Goal: Book appointment/travel/reservation

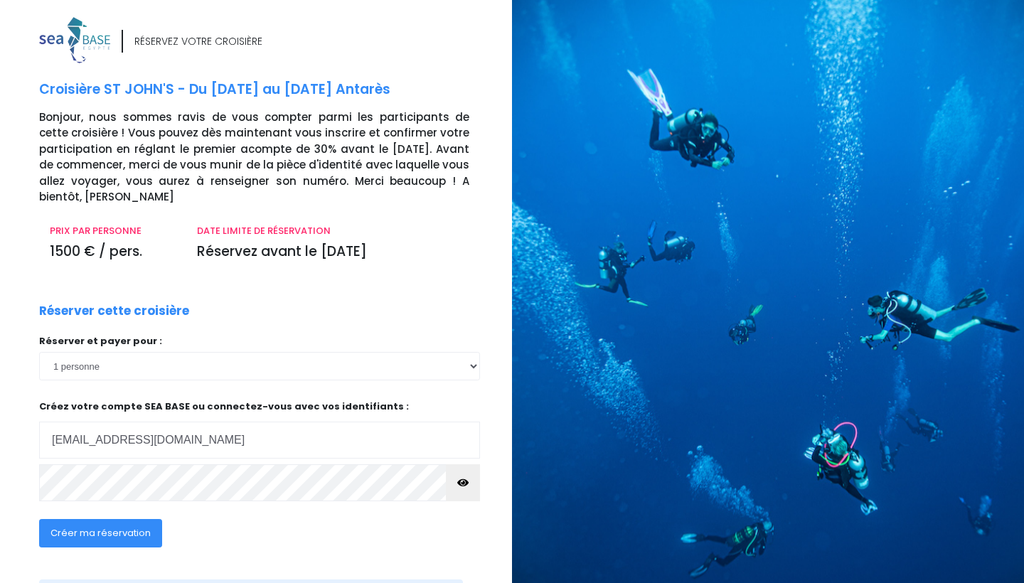
type input "cforte004@gmail.com"
click at [120, 526] on span "Créer ma réservation" at bounding box center [100, 533] width 100 height 14
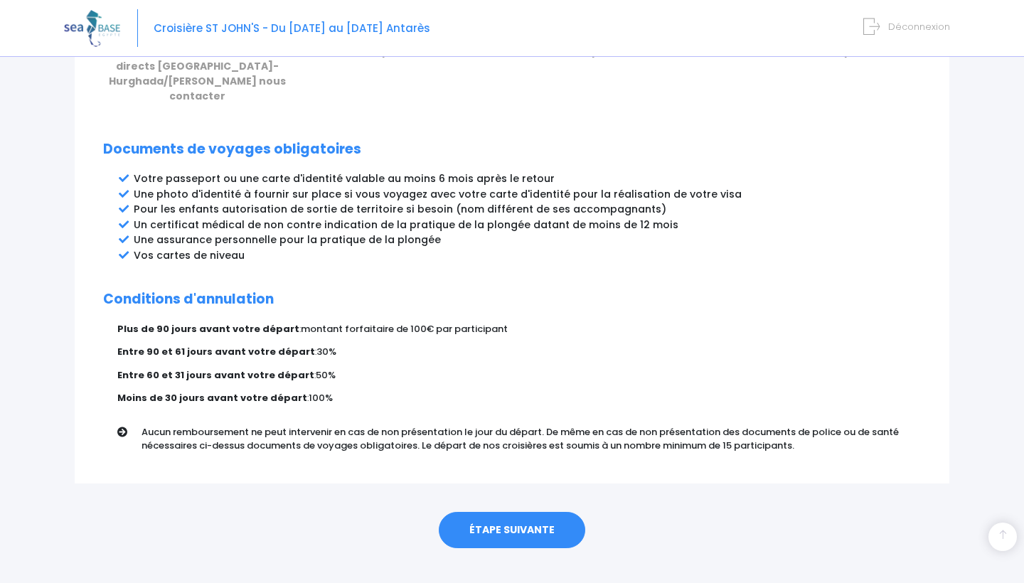
scroll to position [710, 0]
click at [492, 514] on link "ÉTAPE SUIVANTE" at bounding box center [512, 531] width 147 height 37
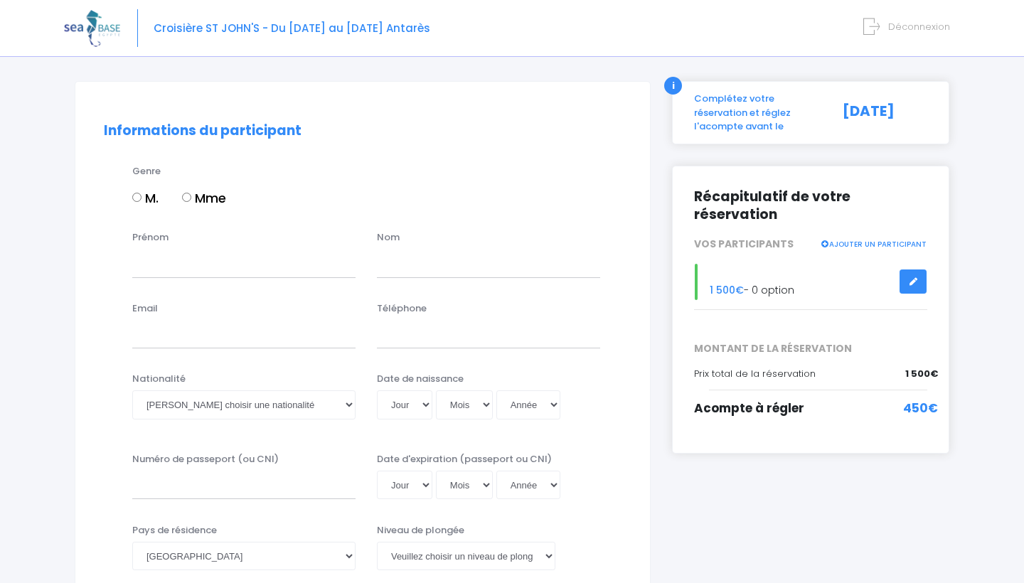
scroll to position [80, 0]
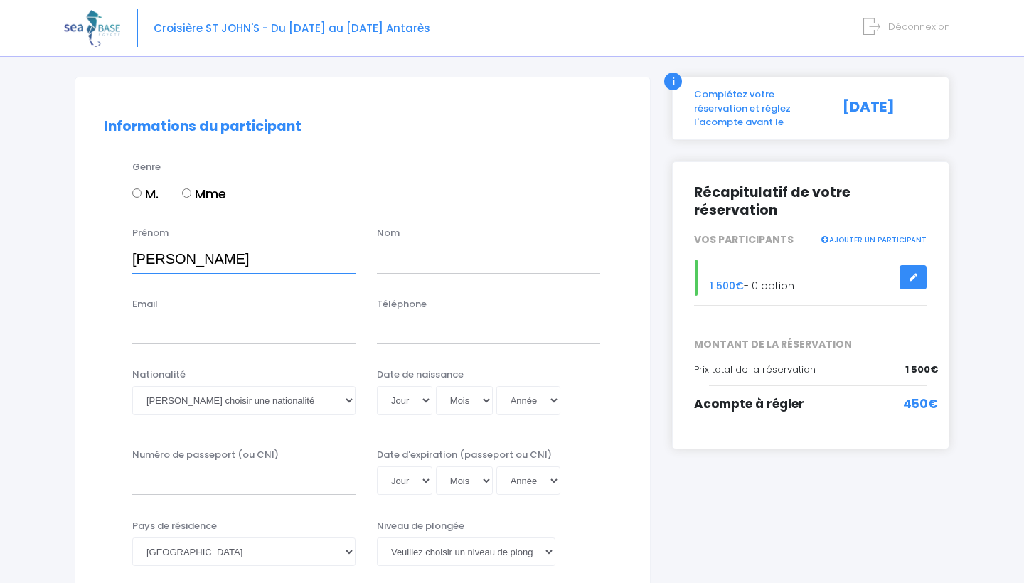
type input "Cristian Alejandro"
click at [408, 255] on input "text" at bounding box center [488, 259] width 223 height 28
type input "Forte Perozzo"
type input "+491797324060"
select select "06"
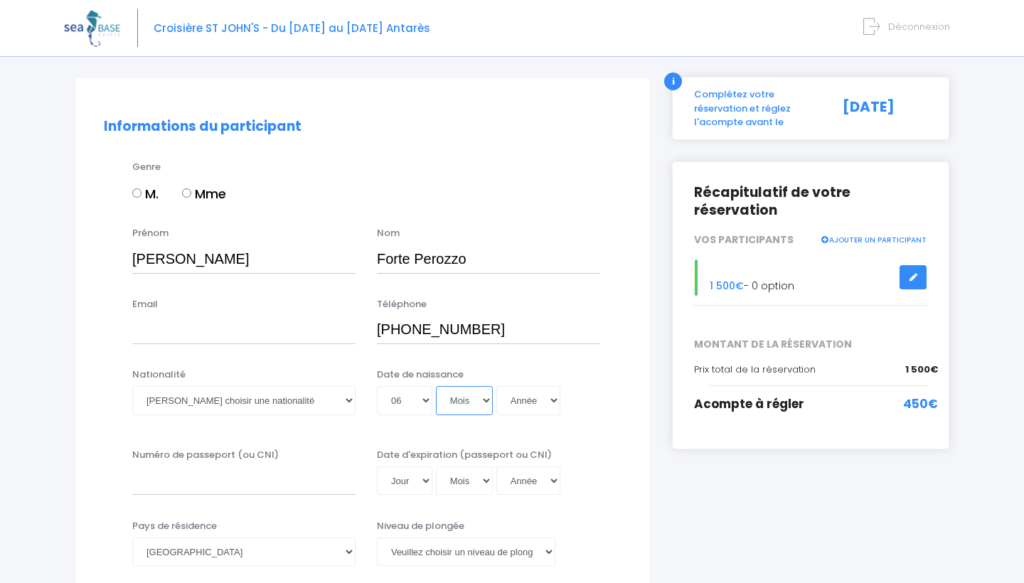
select select "08"
select select "2004"
type input "2004-08-06"
click at [260, 481] on input "Numéro de passeport (ou CNI)" at bounding box center [243, 481] width 223 height 28
type input "AY9561057"
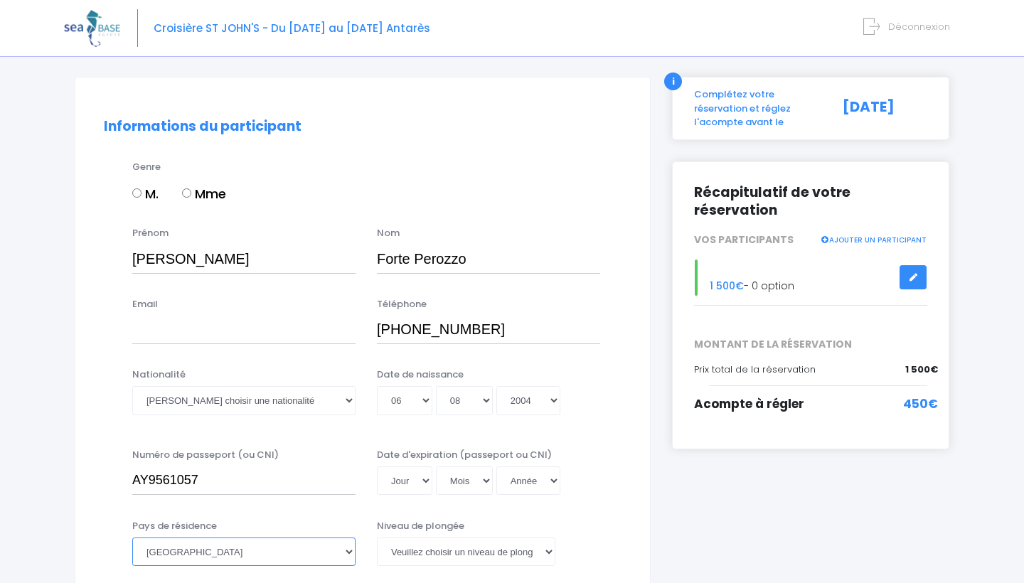
select select "Allemagne"
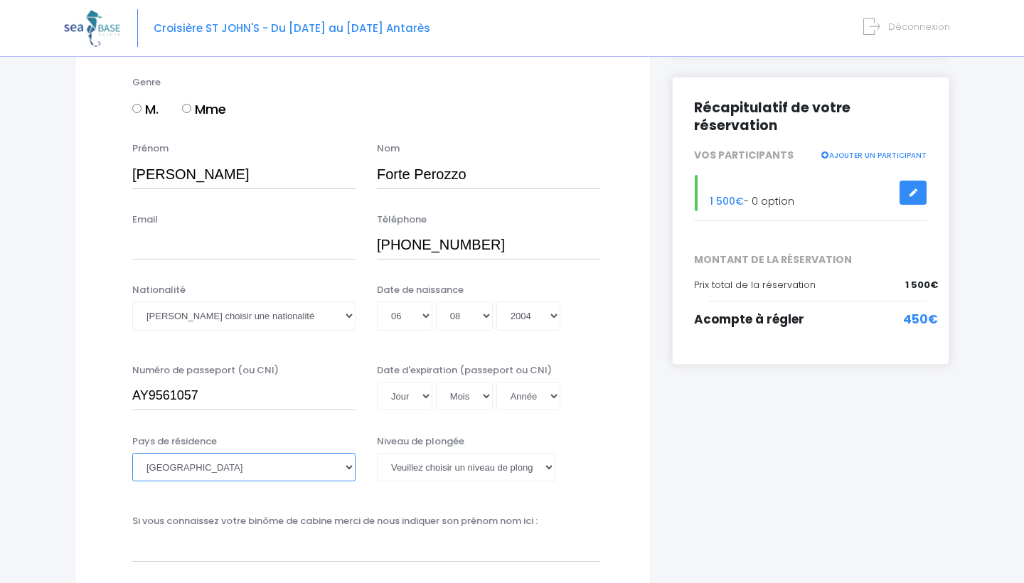
scroll to position [167, 0]
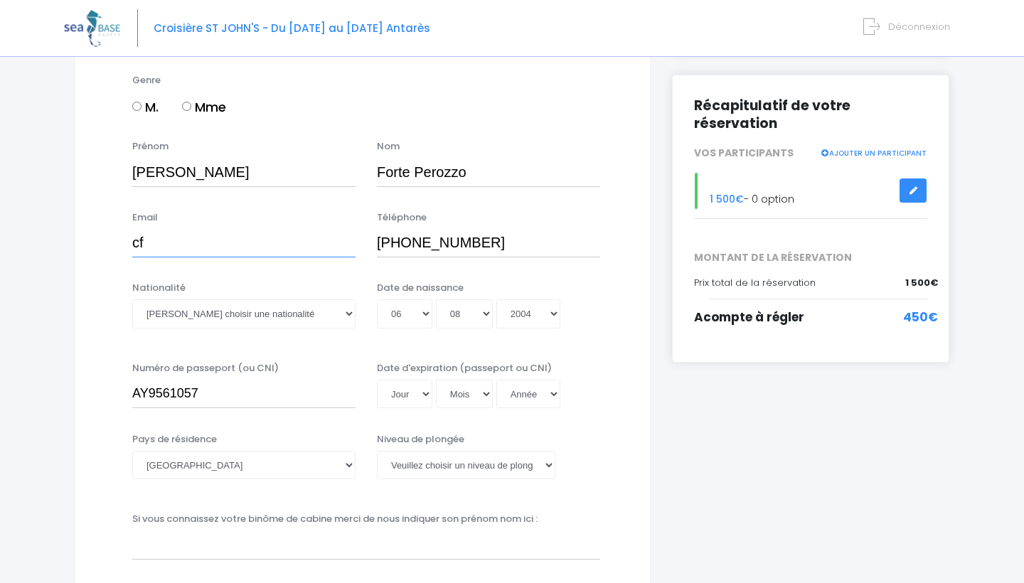
type input "cforte004@gmail.com"
click at [613, 218] on div "Email cforte004@gmail.com Téléphone +491797324060" at bounding box center [362, 239] width 539 height 56
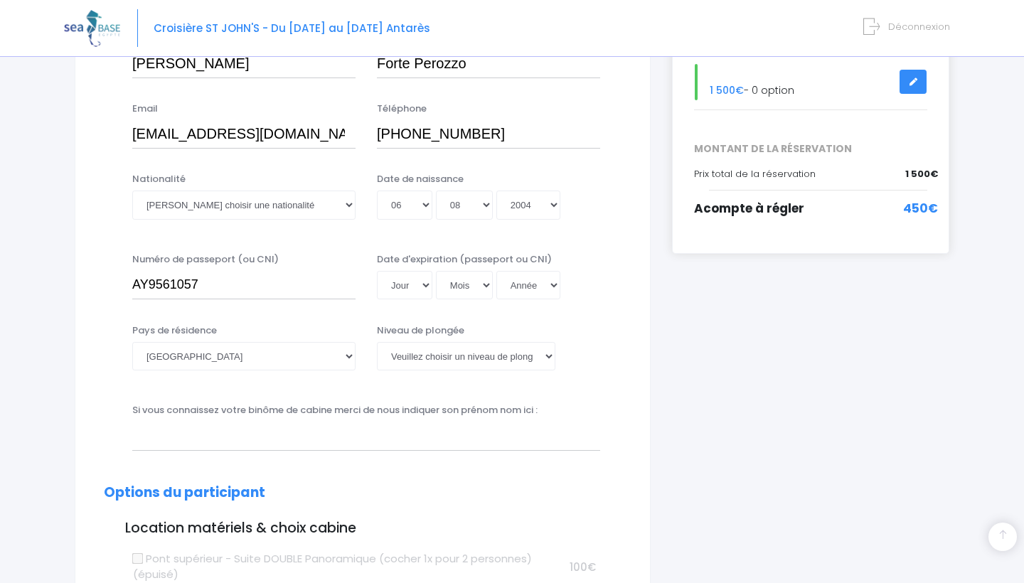
scroll to position [280, 0]
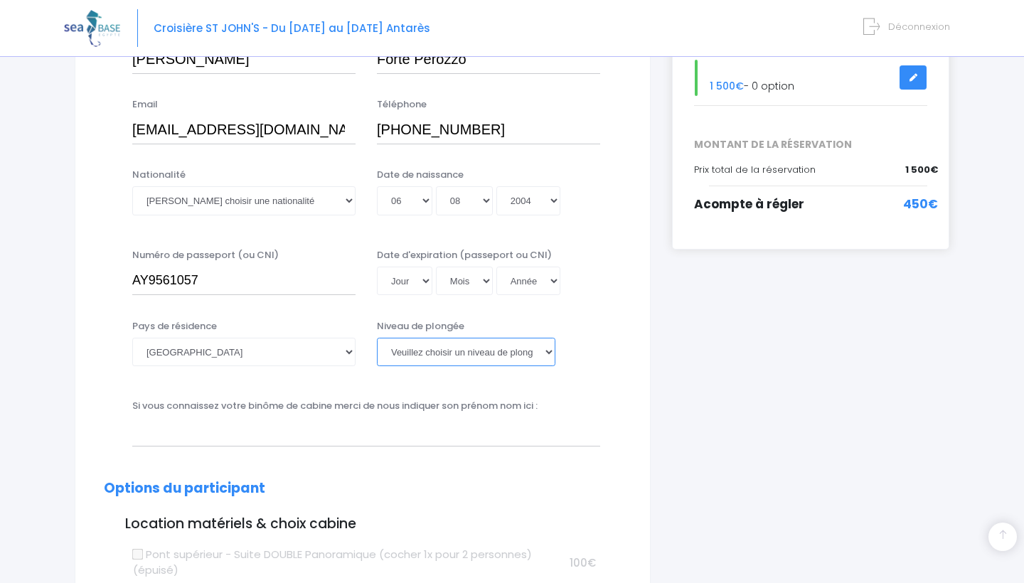
select select "Non plongeur"
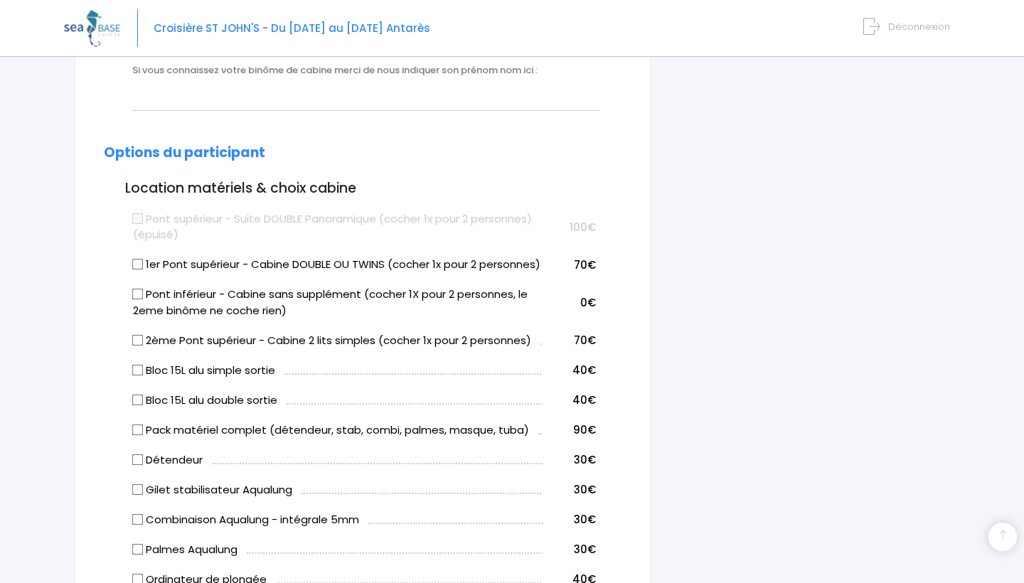
scroll to position [618, 0]
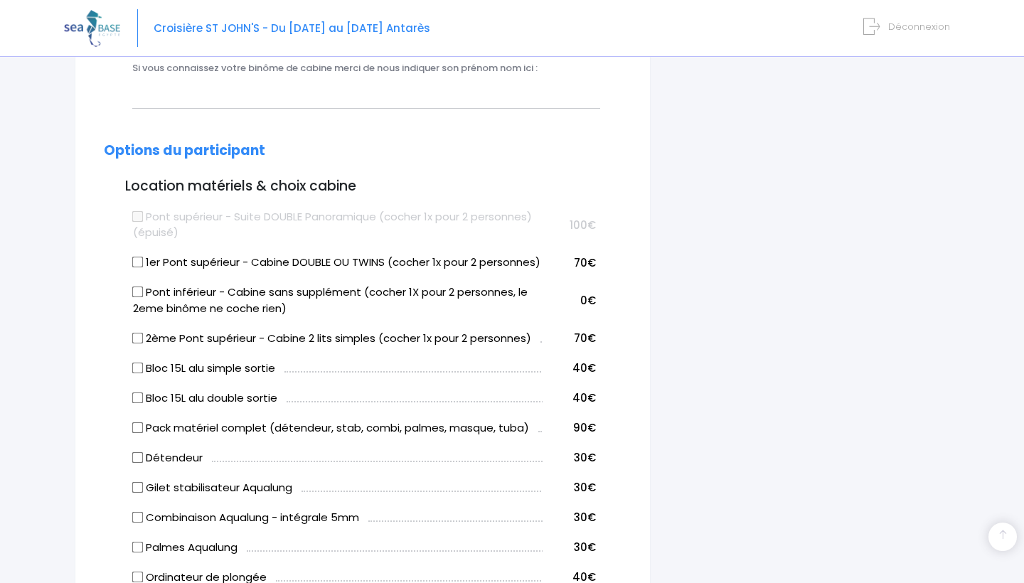
click at [139, 298] on input "Pont inférieur - Cabine sans supplément (cocher 1X pour 2 personnes, le 2eme bi…" at bounding box center [137, 292] width 11 height 11
checkbox input "true"
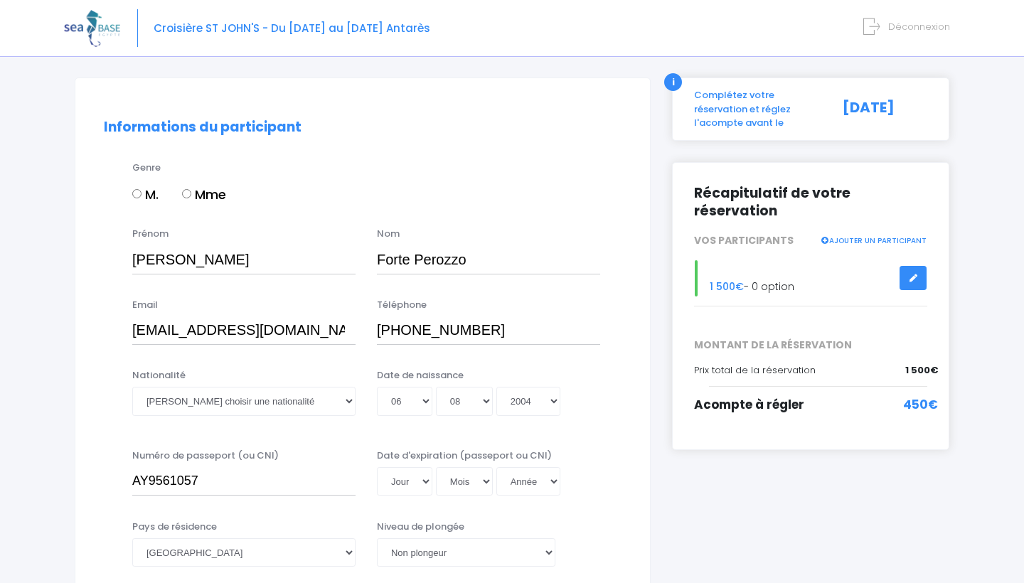
scroll to position [72, 0]
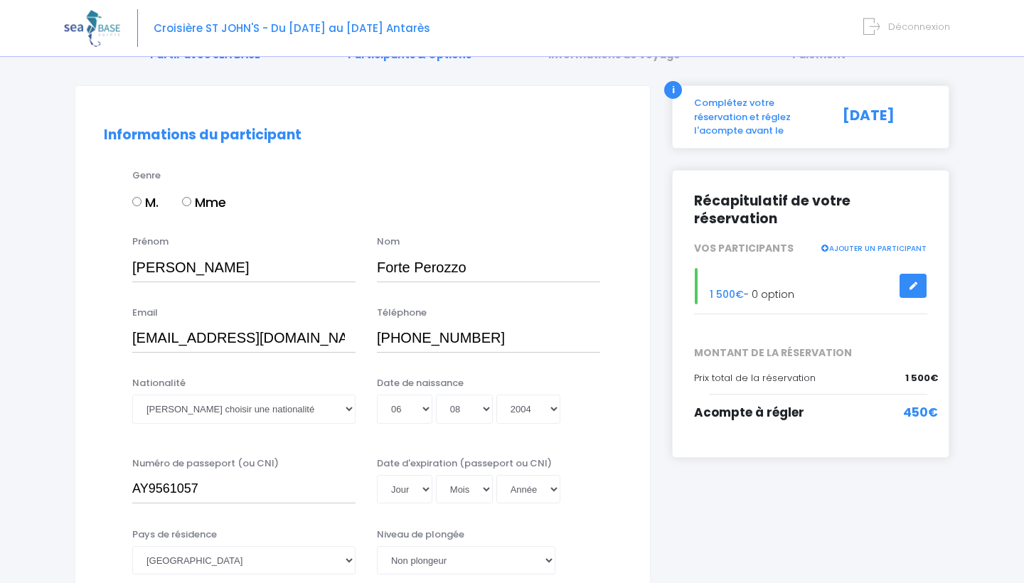
type input "Marine Bouchet"
click at [135, 196] on label "M." at bounding box center [145, 202] width 26 height 19
click at [135, 197] on input "M." at bounding box center [136, 201] width 9 height 9
radio input "true"
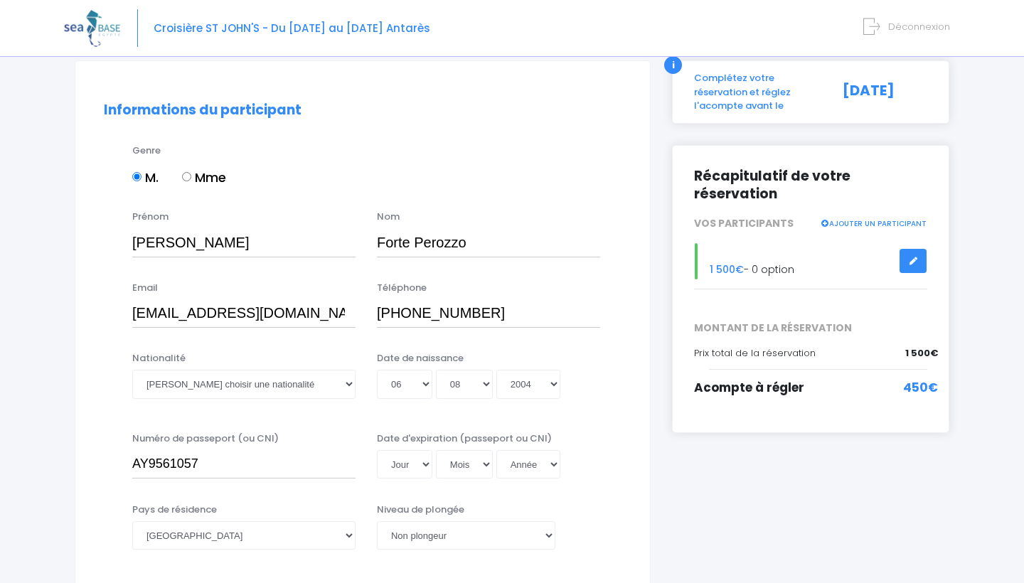
scroll to position [105, 0]
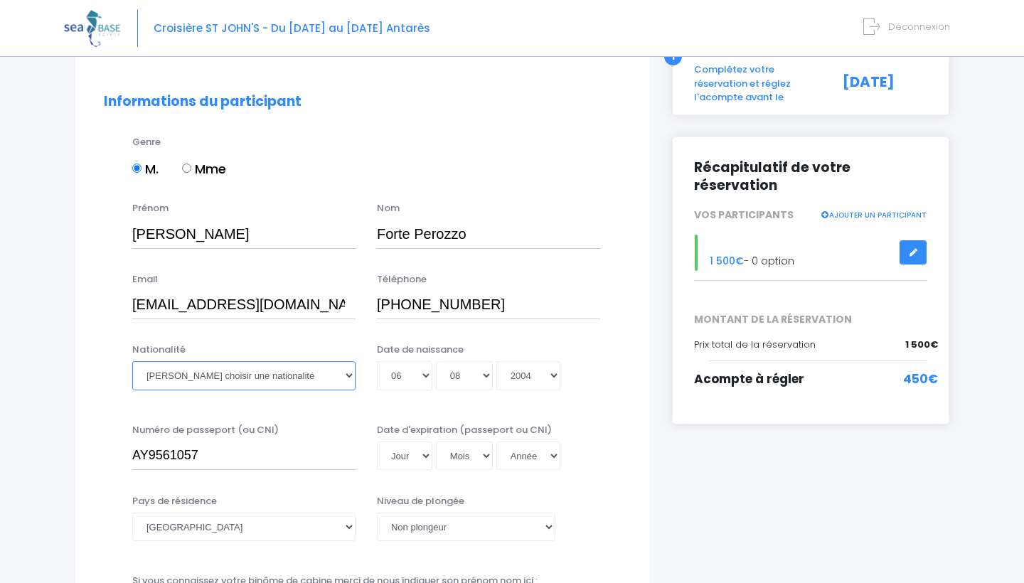
select select "Italienne"
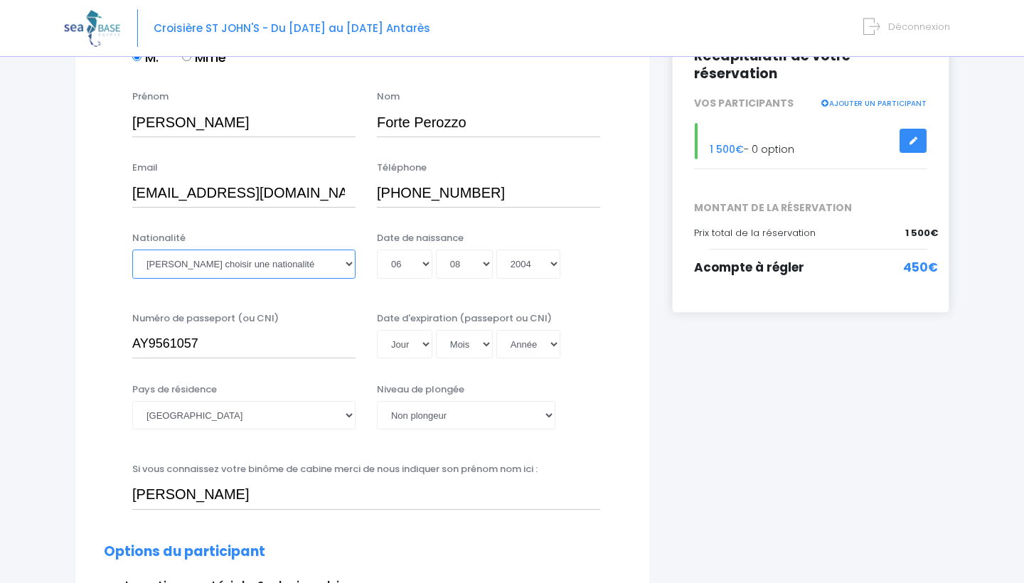
scroll to position [226, 0]
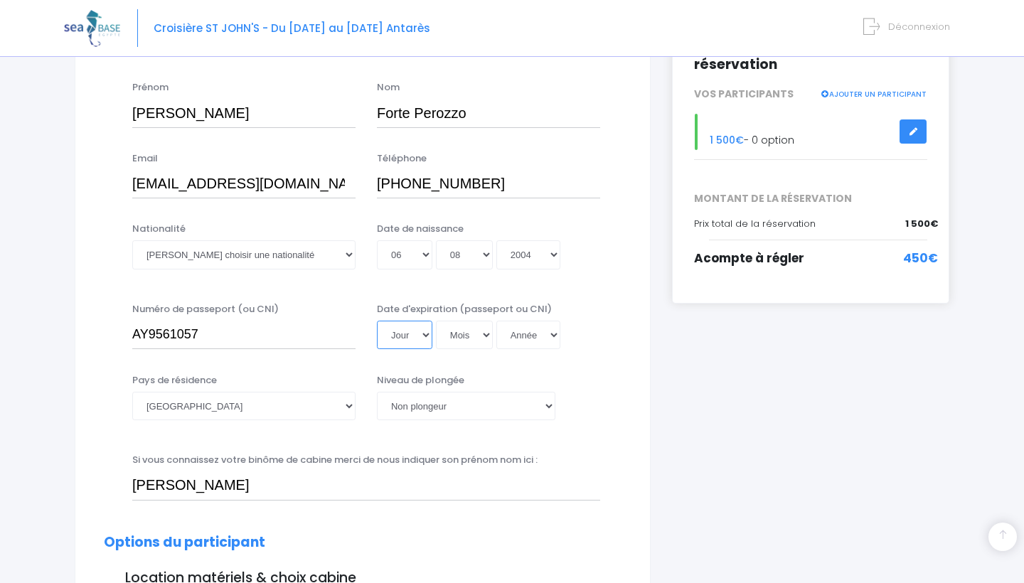
select select "06"
select select "08"
select select "2027"
type input "2027-08-06"
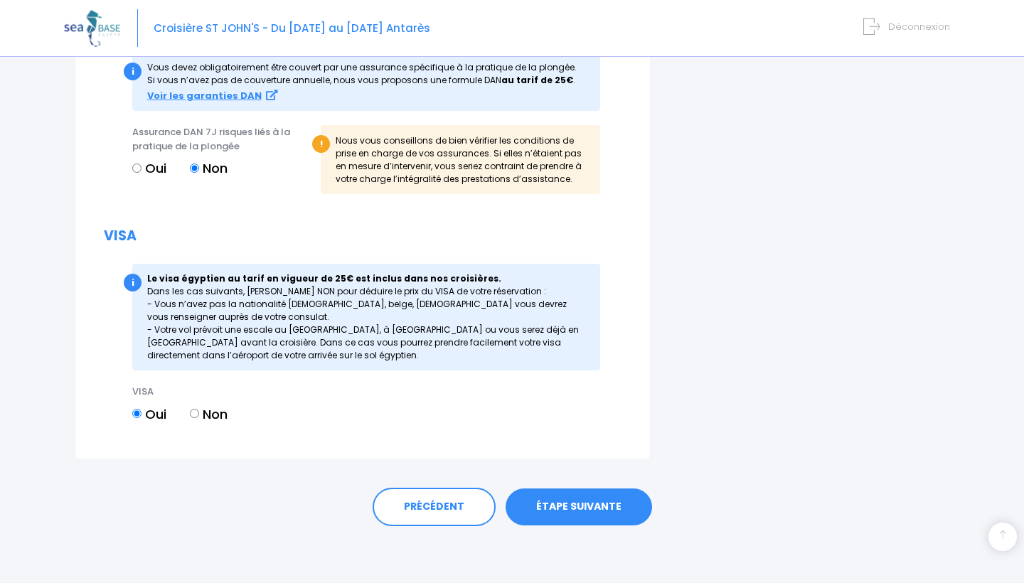
scroll to position [1606, 0]
click at [591, 507] on link "ÉTAPE SUIVANTE" at bounding box center [579, 507] width 147 height 37
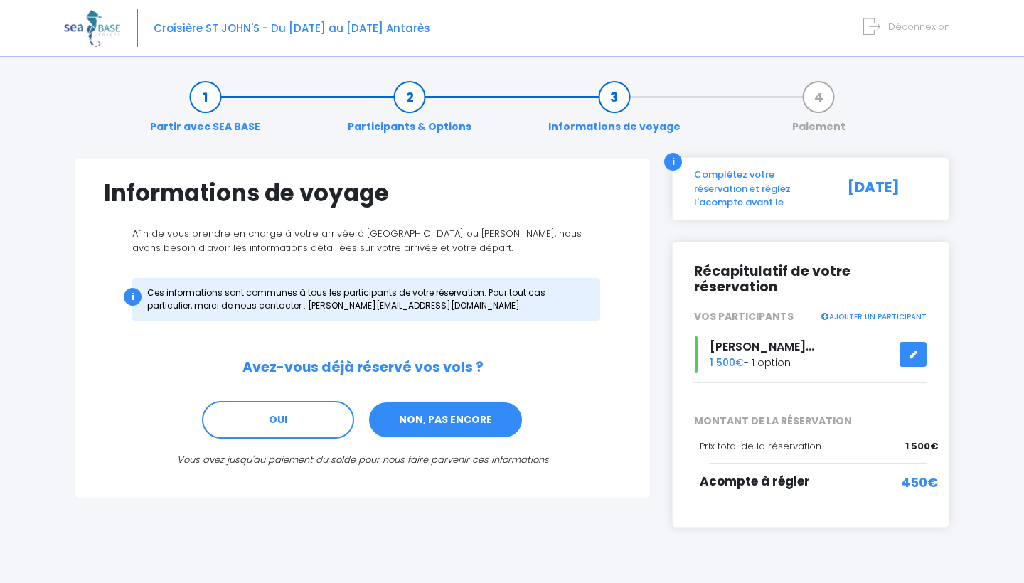
click at [484, 414] on link "NON, PAS ENCORE" at bounding box center [446, 420] width 156 height 38
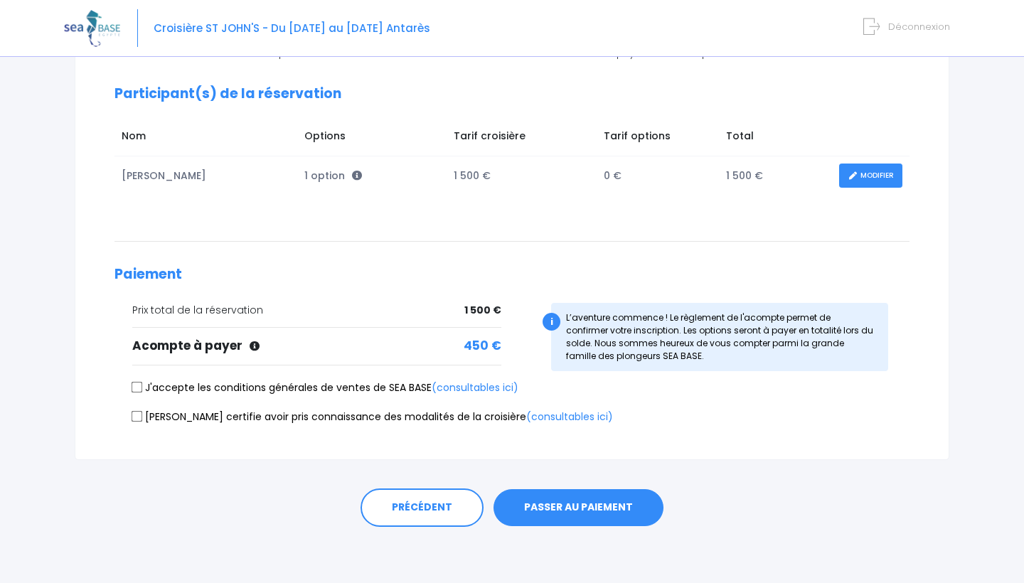
scroll to position [179, 0]
click at [133, 385] on input "J'accepte les conditions générales de ventes de SEA BASE (consultables ici)" at bounding box center [137, 388] width 11 height 11
checkbox input "true"
click at [138, 415] on input "Je certifie avoir pris connaissance des modalités de la croisière (consultables…" at bounding box center [137, 416] width 11 height 11
checkbox input "true"
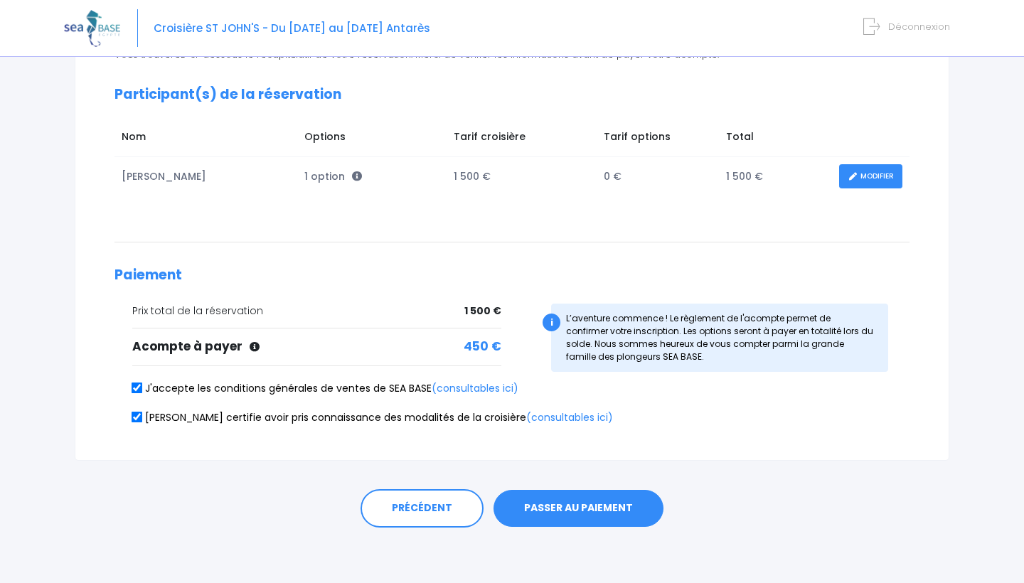
click at [546, 499] on button "PASSER AU PAIEMENT" at bounding box center [579, 508] width 170 height 37
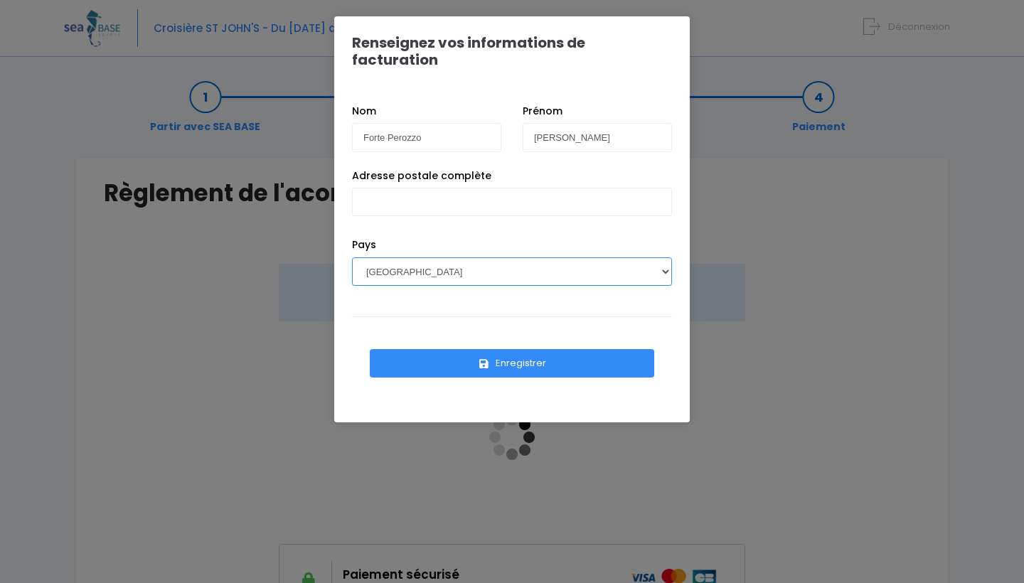
select select "DE"
drag, startPoint x: 364, startPoint y: 119, endPoint x: 481, endPoint y: 118, distance: 117.4
click at [481, 123] on input "Forte Perozzo" at bounding box center [426, 137] width 149 height 28
type input "M"
type input "[PERSON_NAME]"
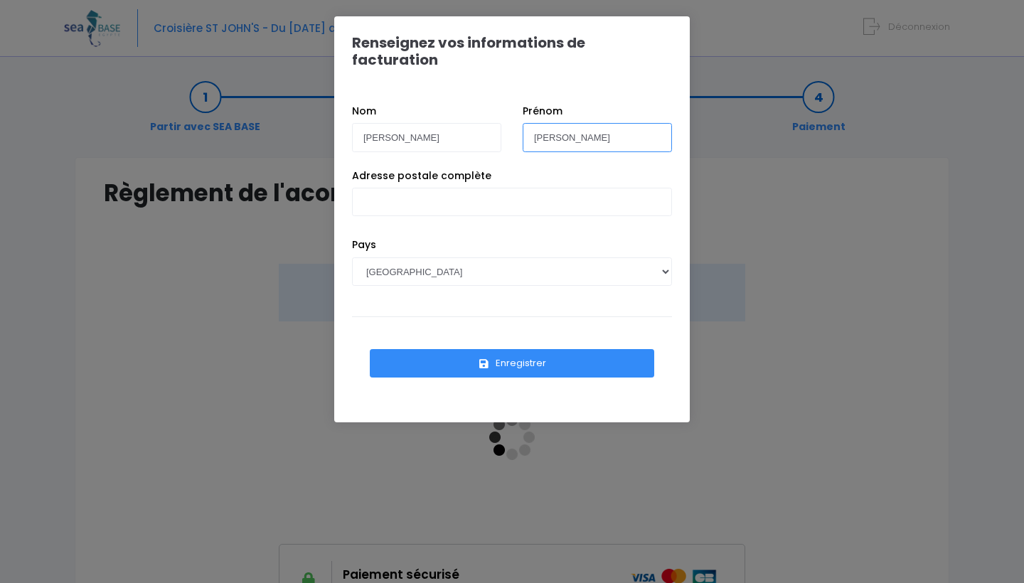
drag, startPoint x: 537, startPoint y: 119, endPoint x: 755, endPoint y: 119, distance: 217.6
click at [755, 119] on div "Renseignez vos informations de facturation Nom Bouchet Prénom Cristian Alejandr…" at bounding box center [512, 291] width 1024 height 583
type input "[PERSON_NAME]"
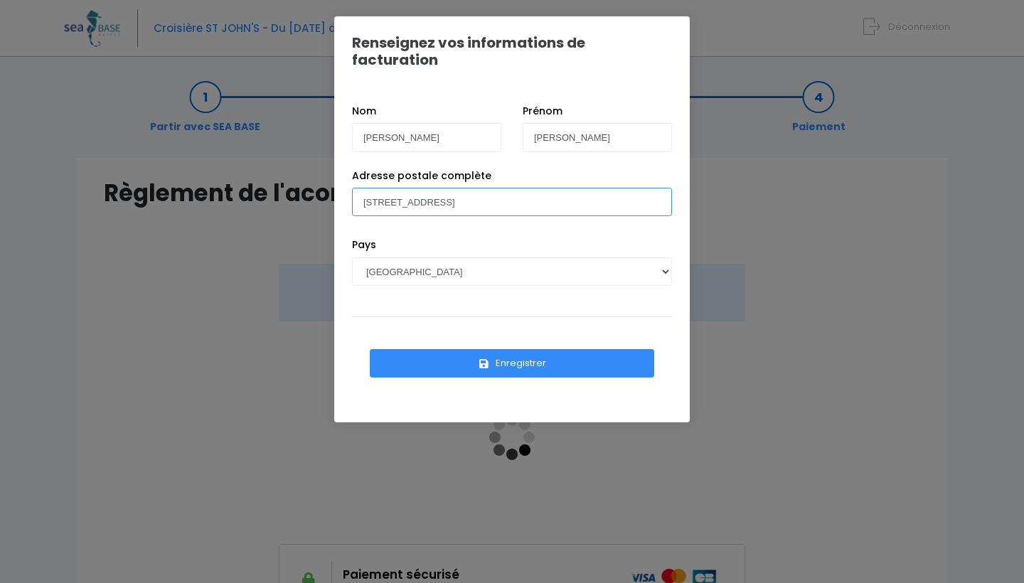
type input "[STREET_ADDRESS]"
click at [472, 349] on button "Enregistrer" at bounding box center [512, 363] width 284 height 28
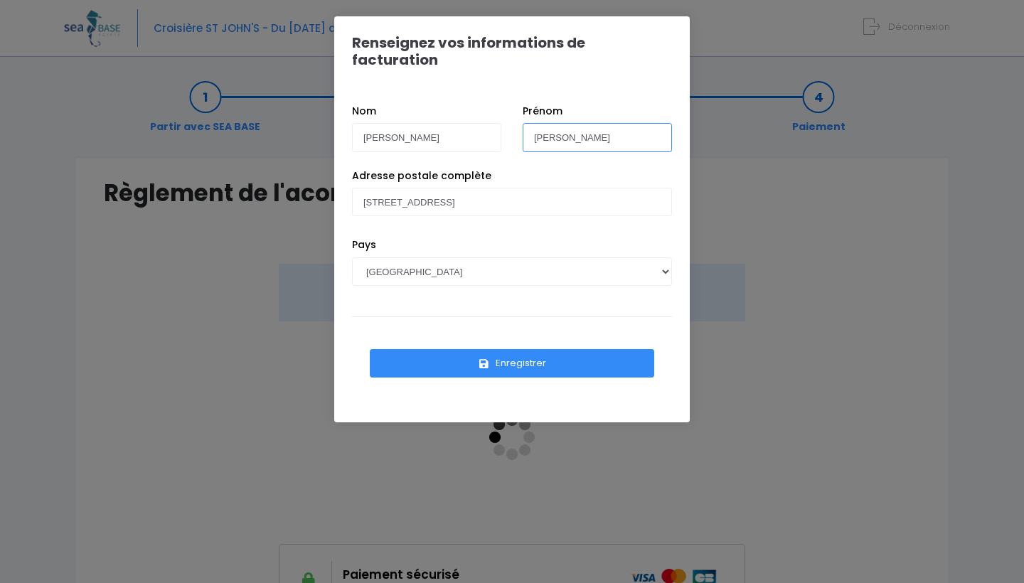
drag, startPoint x: 600, startPoint y: 119, endPoint x: 564, endPoint y: 124, distance: 36.6
click at [564, 124] on input "Marine Bouchet" at bounding box center [597, 137] width 149 height 28
click at [594, 123] on input "Marine het" at bounding box center [597, 137] width 149 height 28
type input "Marine"
click at [494, 349] on button "Enregistrer" at bounding box center [512, 363] width 284 height 28
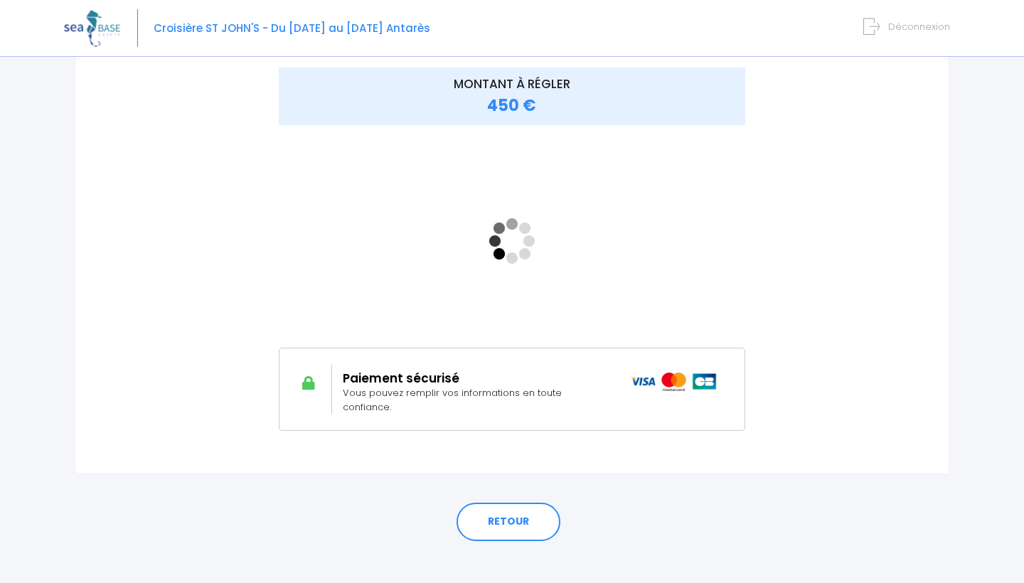
scroll to position [196, 0]
click at [524, 411] on div "Paiement sécurisé Vous pouvez remplir vos informations en toute confiance." at bounding box center [512, 389] width 466 height 83
click at [536, 364] on div "Paiement sécurisé Vous pouvez remplir vos informations en toute confiance." at bounding box center [512, 389] width 466 height 83
click at [497, 504] on link "RETOUR" at bounding box center [509, 523] width 104 height 38
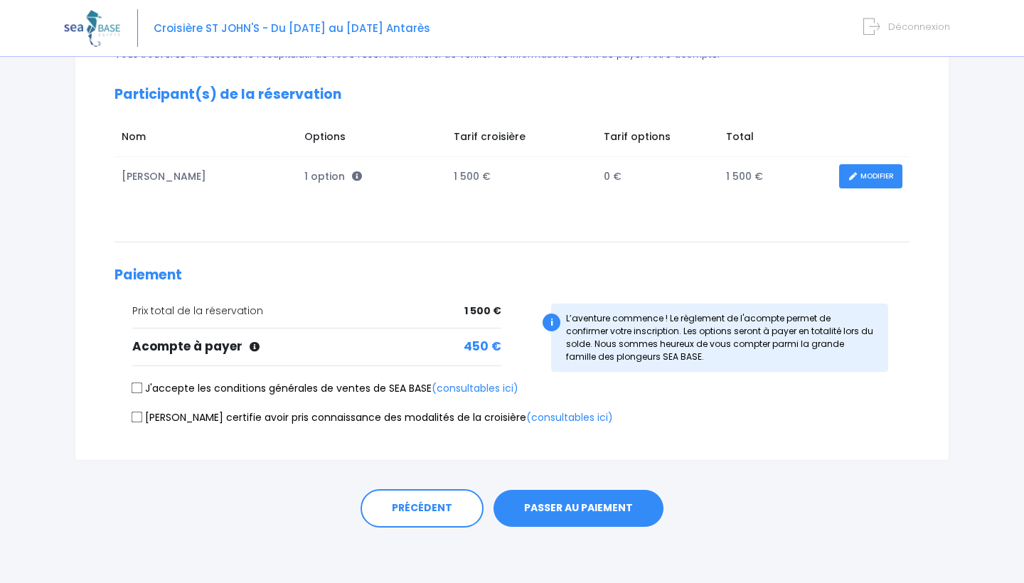
click at [558, 506] on button "PASSER AU PAIEMENT" at bounding box center [579, 508] width 170 height 37
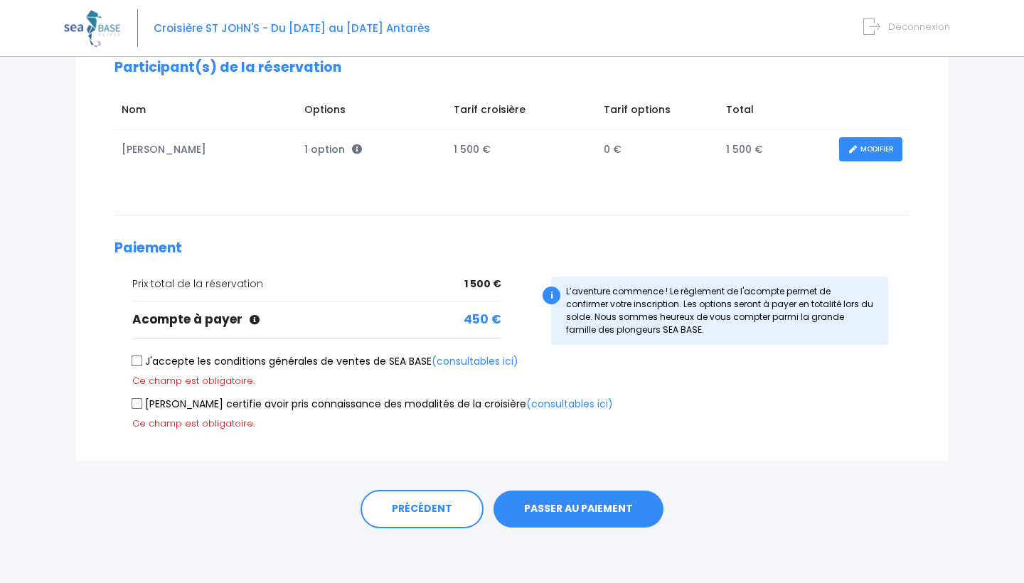
click at [136, 356] on input "J'accepte les conditions générales de ventes de SEA BASE (consultables ici)" at bounding box center [137, 361] width 11 height 11
checkbox input "true"
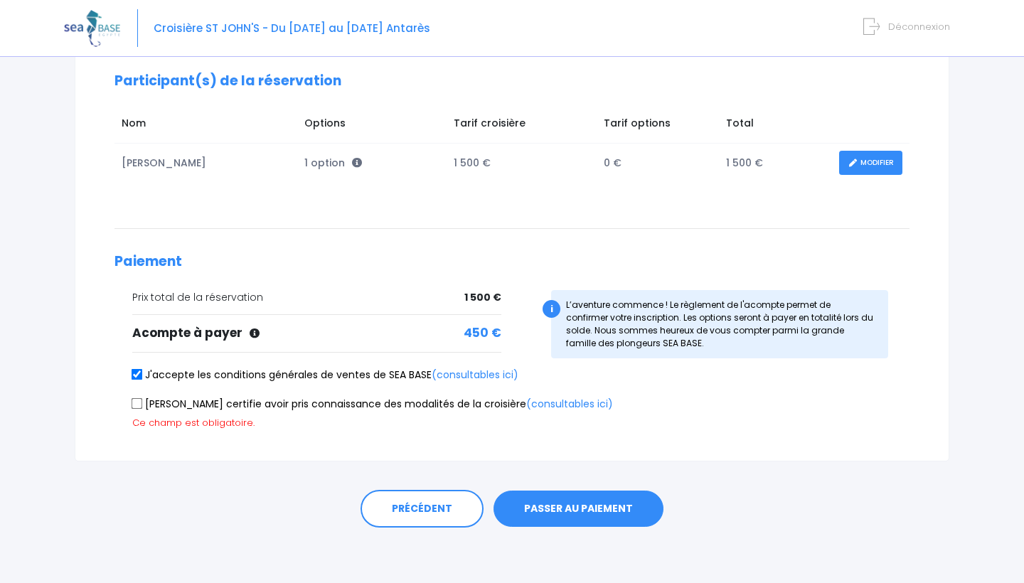
click at [136, 405] on input "[PERSON_NAME] certifie avoir pris connaissance des modalités de la croisière (c…" at bounding box center [137, 403] width 11 height 11
checkbox input "true"
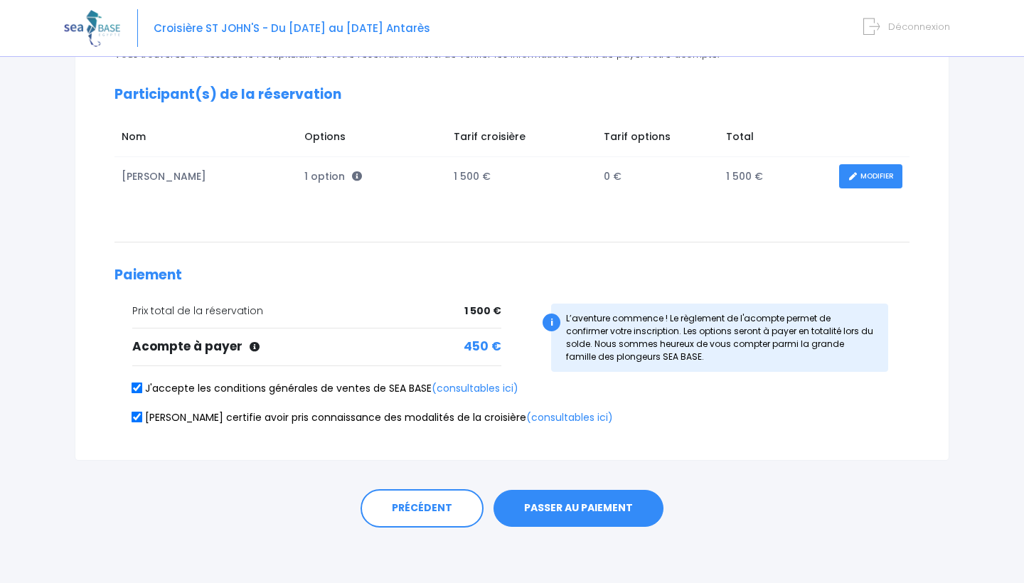
click at [549, 509] on button "PASSER AU PAIEMENT" at bounding box center [579, 508] width 170 height 37
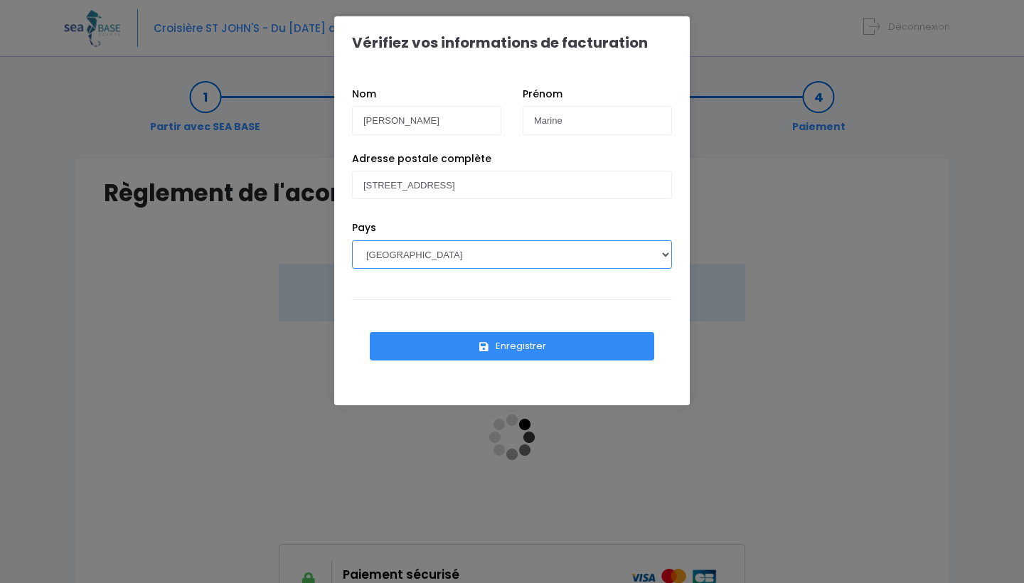
select select "DE"
drag, startPoint x: 422, startPoint y: 131, endPoint x: 364, endPoint y: 122, distance: 59.0
click at [364, 122] on input "[PERSON_NAME]" at bounding box center [426, 120] width 149 height 28
click at [524, 347] on button "Enregistrer" at bounding box center [512, 346] width 284 height 28
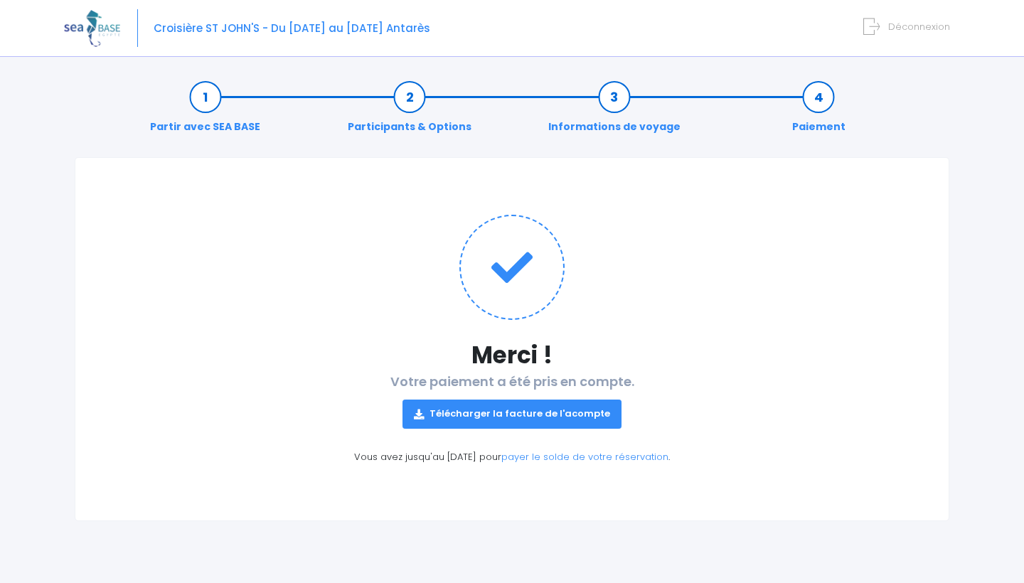
click at [481, 419] on link "Télécharger la facture de l'acompte" at bounding box center [512, 414] width 219 height 28
click at [565, 410] on link "Télécharger la facture de l'acompte" at bounding box center [512, 414] width 219 height 28
click at [903, 28] on span "Déconnexion" at bounding box center [919, 27] width 62 height 14
